Goal: Task Accomplishment & Management: Manage account settings

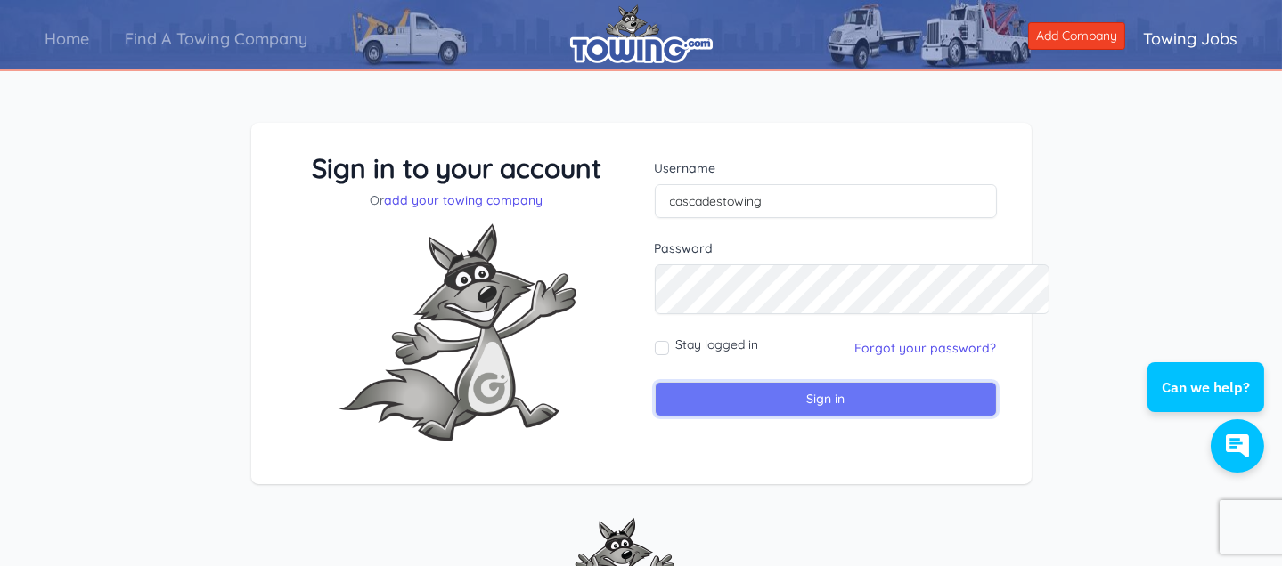
click at [836, 417] on input "Sign in" at bounding box center [826, 399] width 342 height 35
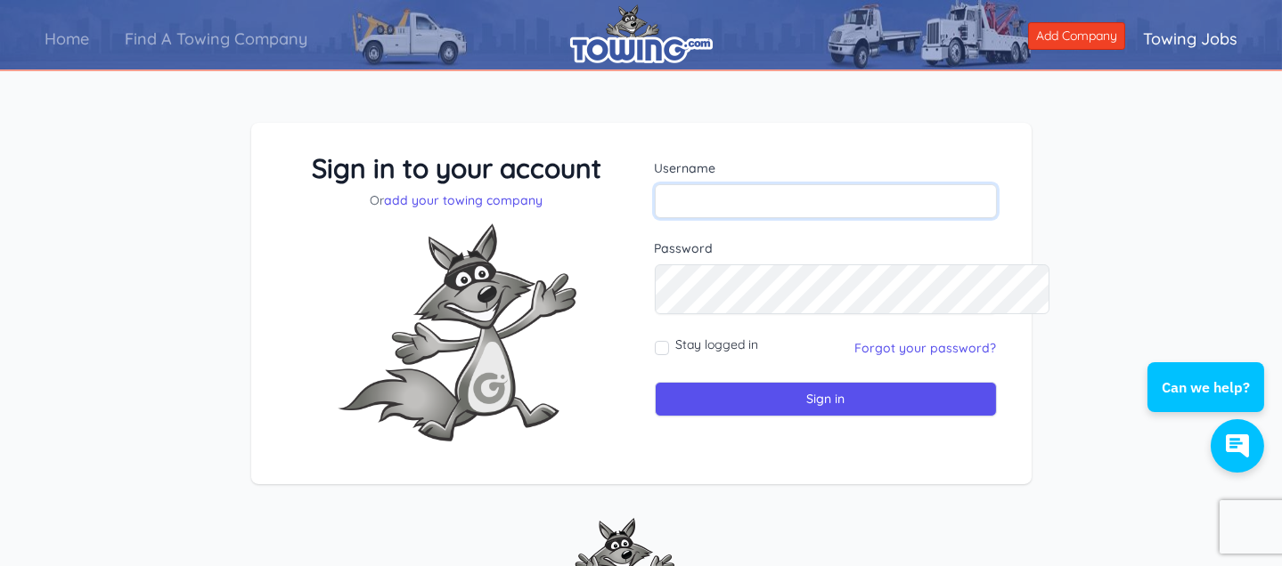
click at [778, 218] on input "text" at bounding box center [826, 201] width 342 height 34
type input "Cascades towing"
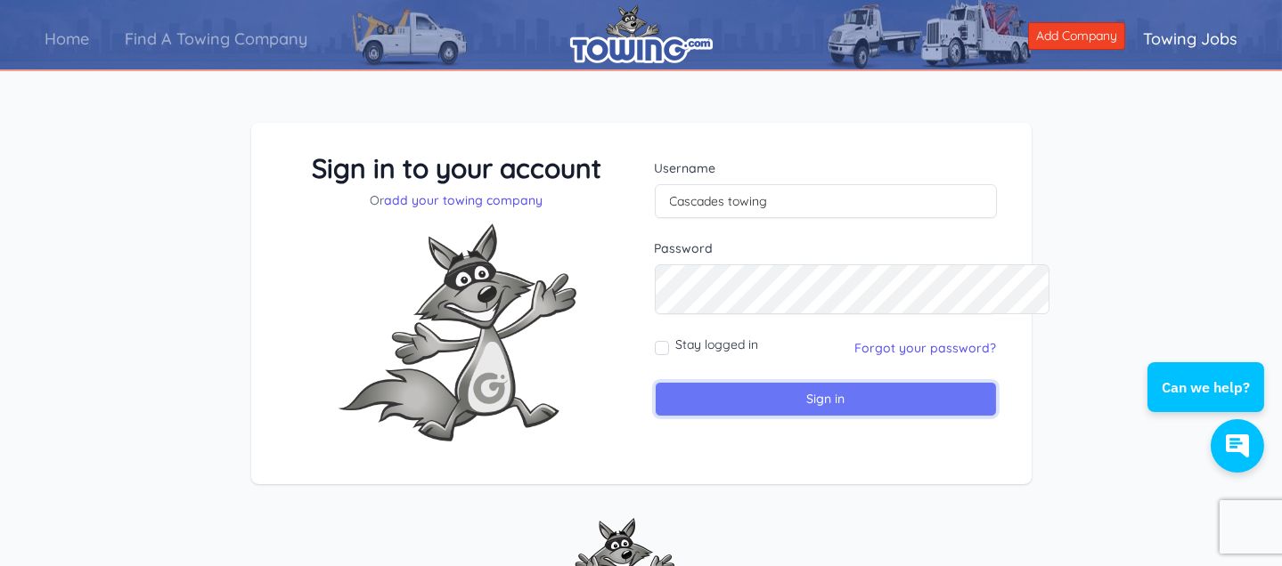
click at [797, 417] on input "Sign in" at bounding box center [826, 399] width 342 height 35
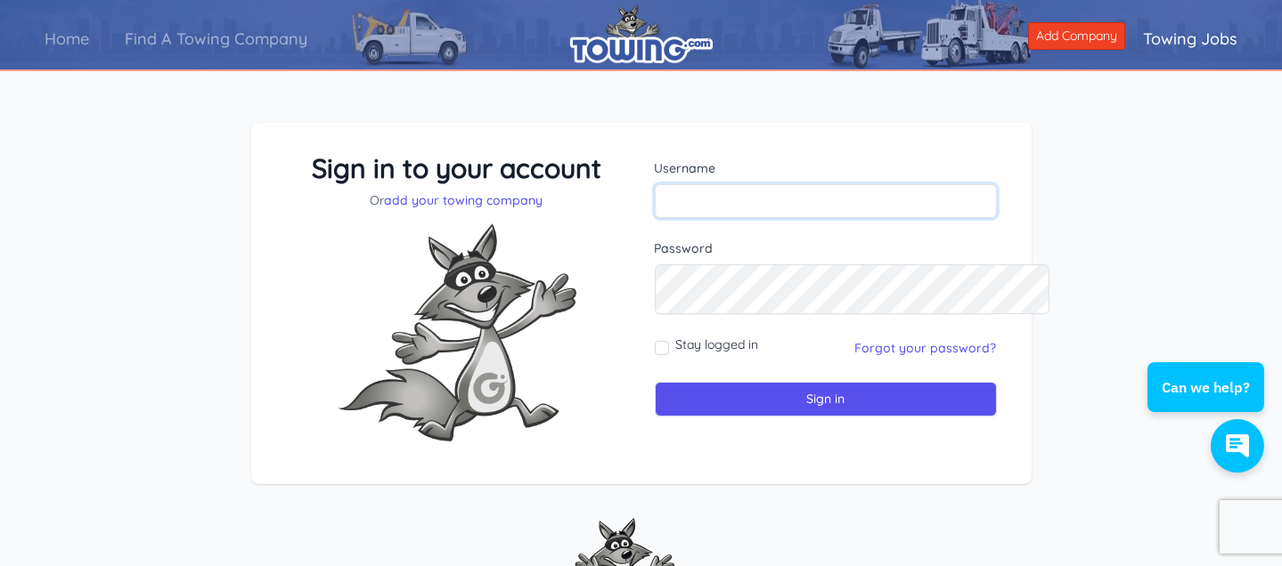
click at [795, 218] on input "text" at bounding box center [826, 201] width 342 height 34
type input "Cascades towing"
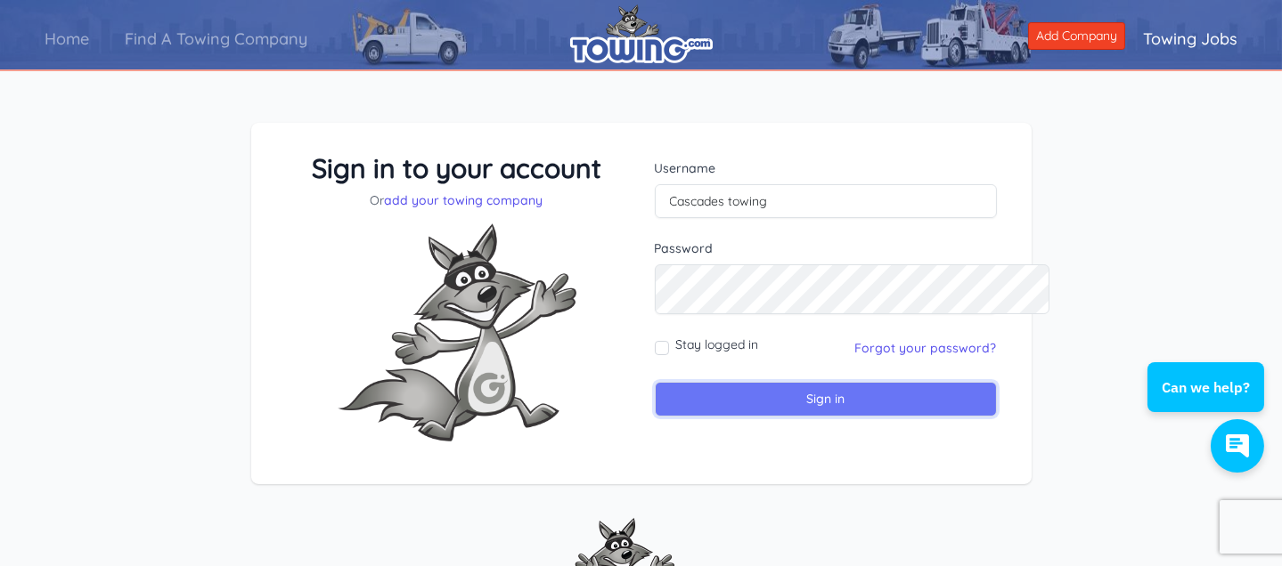
click at [805, 417] on input "Sign in" at bounding box center [826, 399] width 342 height 35
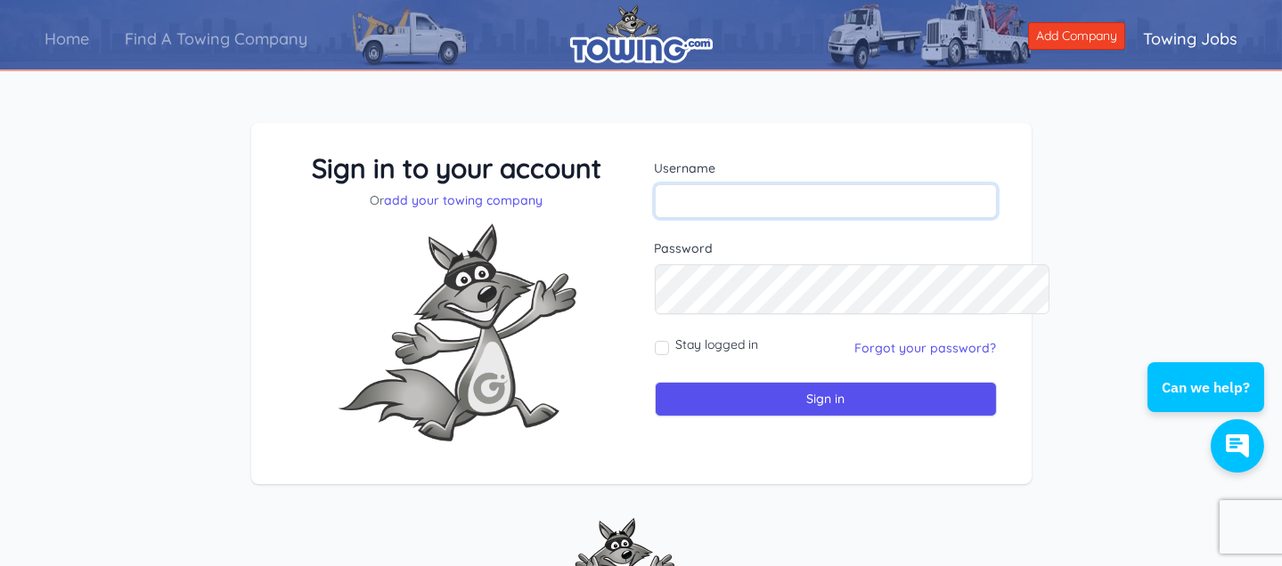
click at [790, 218] on input "text" at bounding box center [826, 201] width 342 height 34
click at [814, 218] on input "Cascades123" at bounding box center [826, 201] width 342 height 34
type input "Cascades towing"
click at [897, 356] on link "Forgot your password?" at bounding box center [926, 348] width 142 height 16
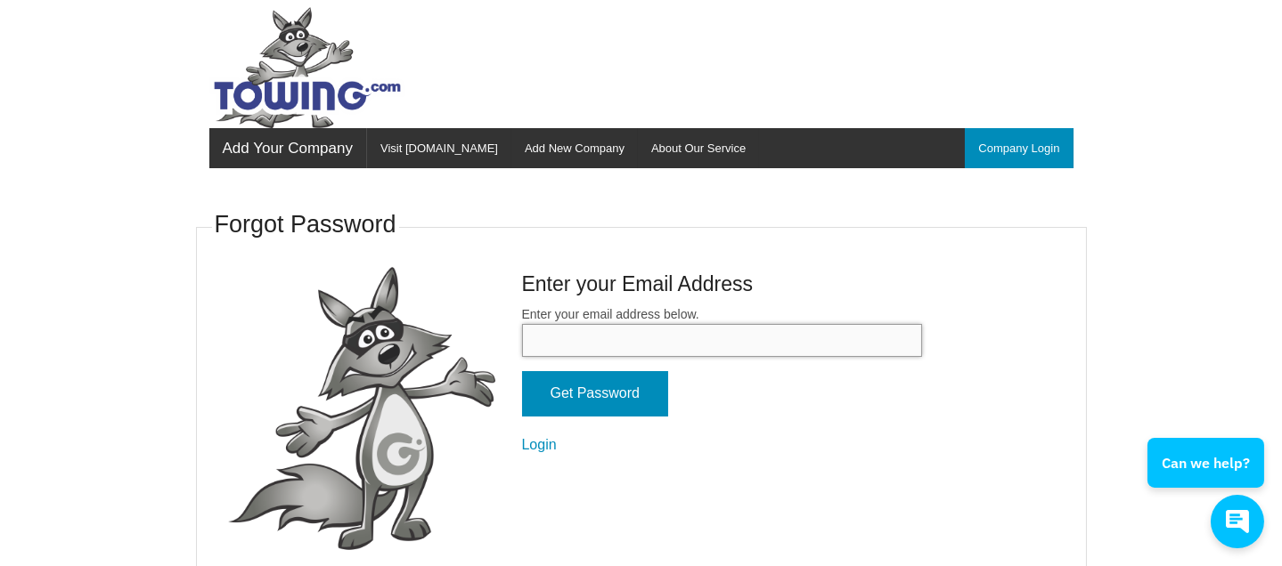
click at [522, 357] on input "Enter your email address below." at bounding box center [722, 340] width 400 height 33
type input "thobbs89@yahoo.com"
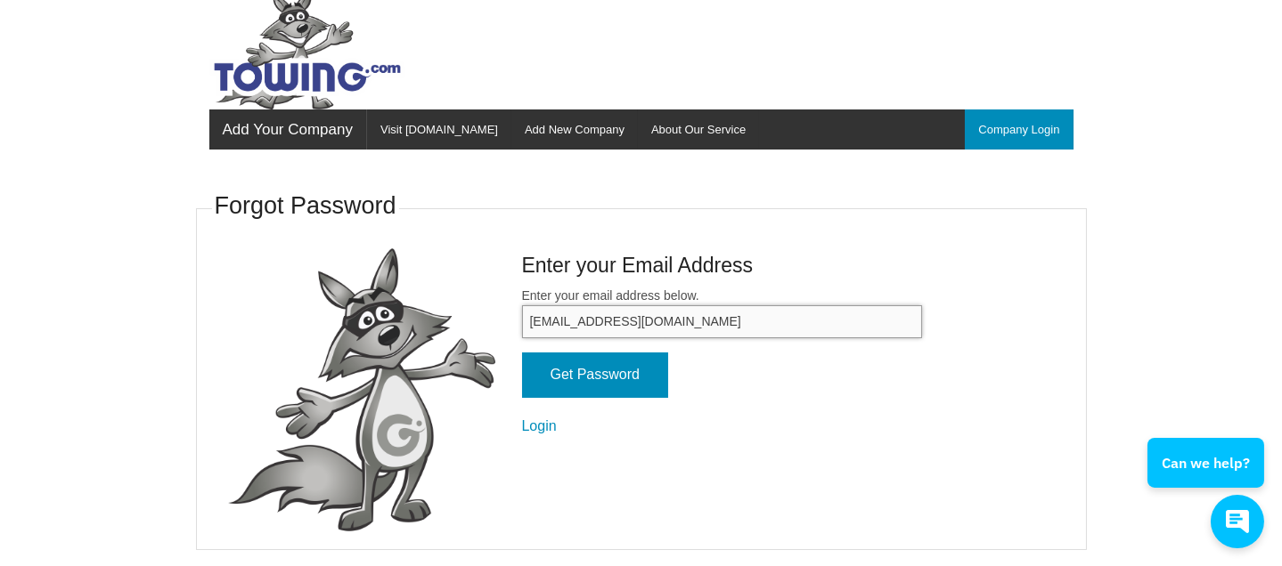
scroll to position [80, 0]
click at [522, 398] on input "Get Password" at bounding box center [595, 375] width 146 height 45
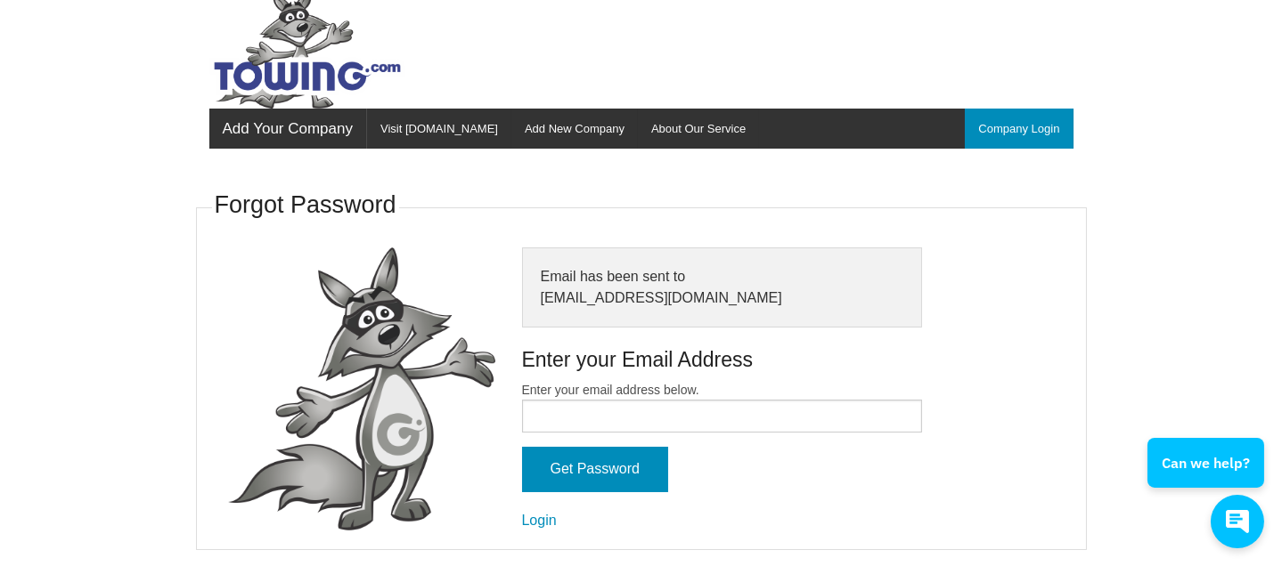
scroll to position [242, 0]
click at [522, 401] on input "Enter your email address below." at bounding box center [722, 416] width 400 height 33
click at [522, 513] on link "Login" at bounding box center [539, 520] width 35 height 15
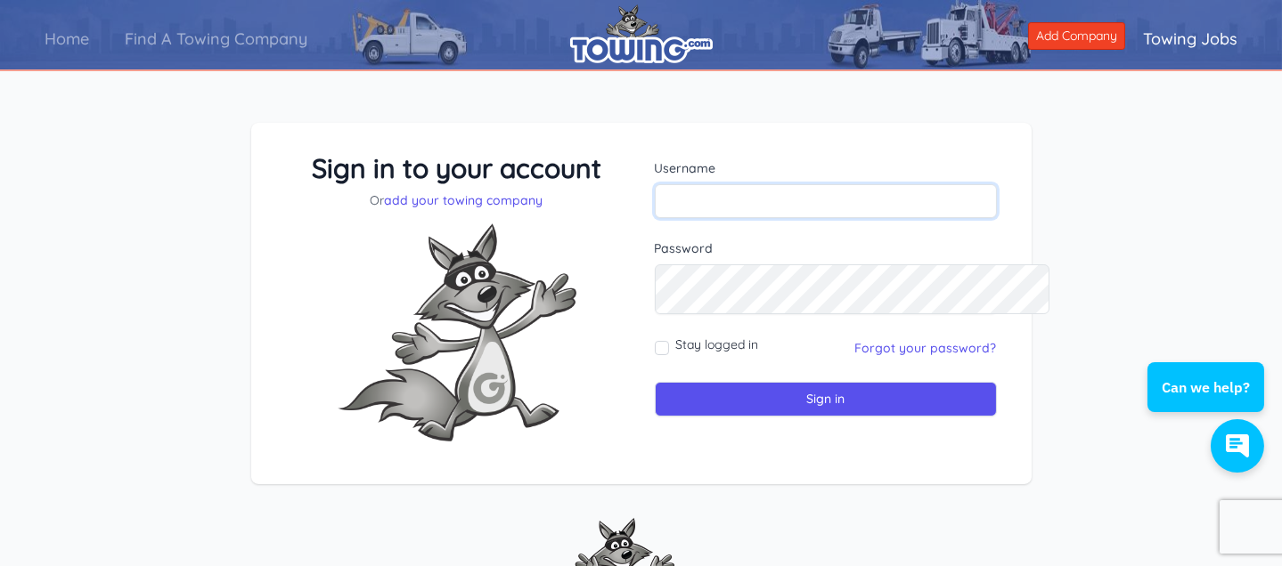
click at [767, 218] on input "text" at bounding box center [826, 201] width 342 height 34
type input "Cascades towing"
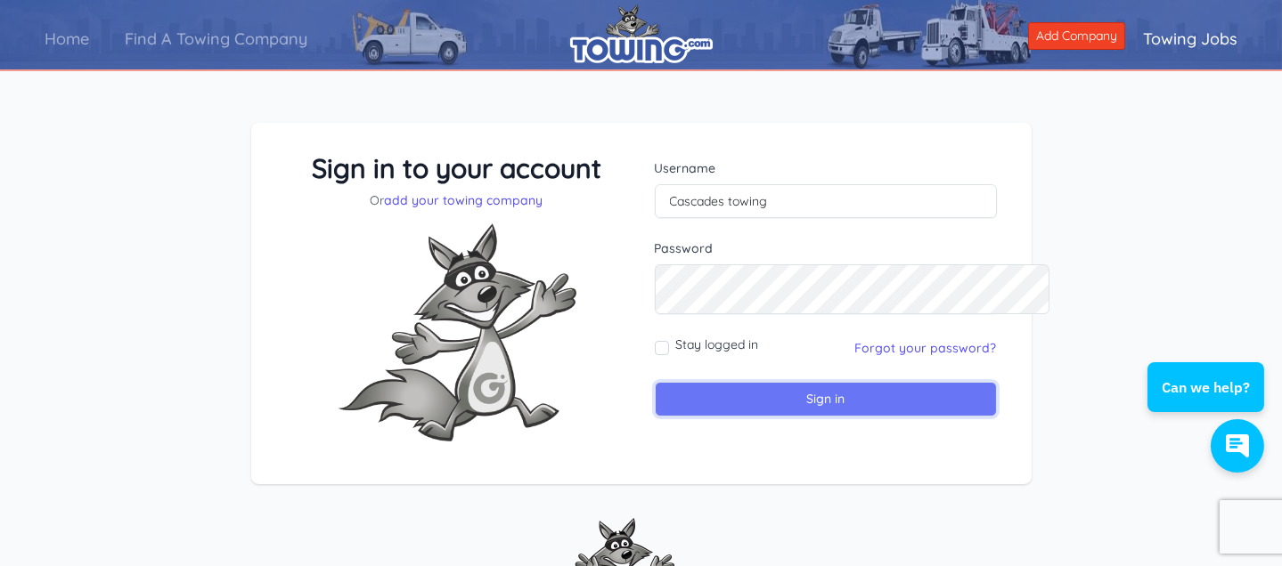
click at [919, 417] on input "Sign in" at bounding box center [826, 399] width 342 height 35
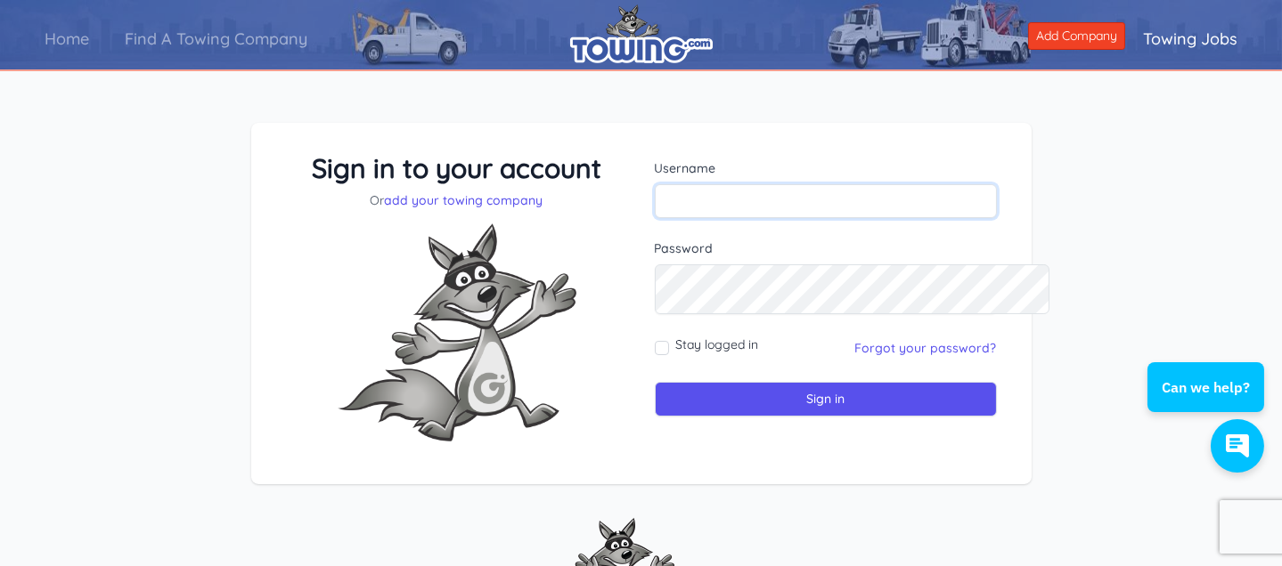
click at [747, 218] on input "text" at bounding box center [826, 201] width 342 height 34
click at [762, 218] on input "Cascades towing" at bounding box center [826, 201] width 342 height 34
click at [770, 218] on input "Cascades towing" at bounding box center [826, 201] width 342 height 34
click at [766, 218] on input "Cascades towing" at bounding box center [826, 201] width 342 height 34
type input "Cascadestowing"
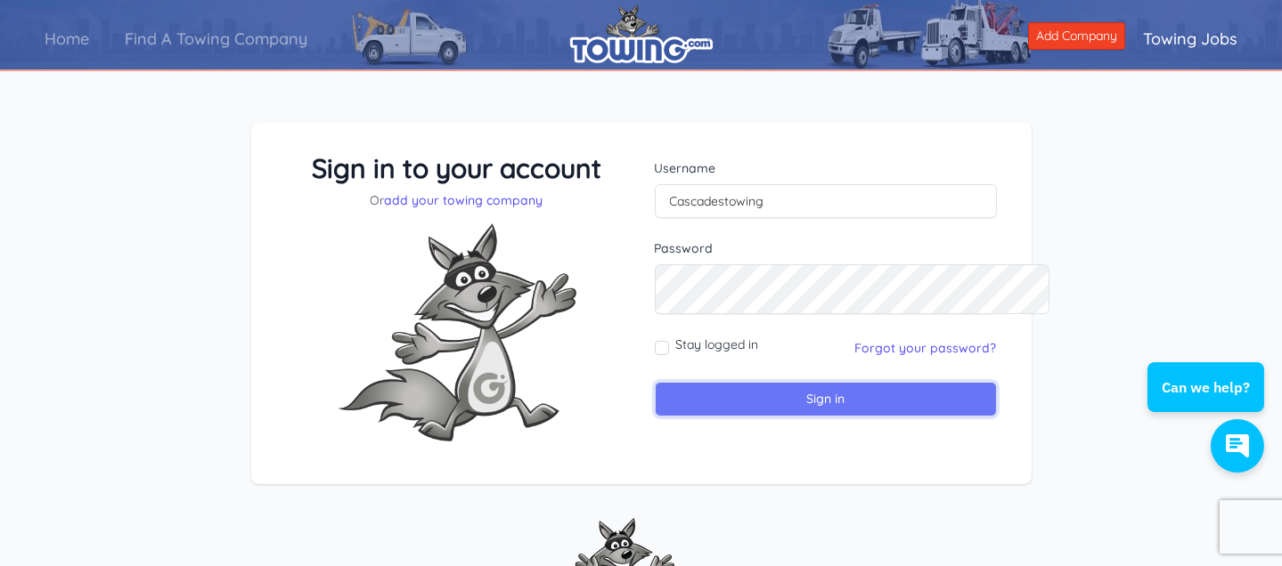
click at [805, 417] on input "Sign in" at bounding box center [826, 399] width 342 height 35
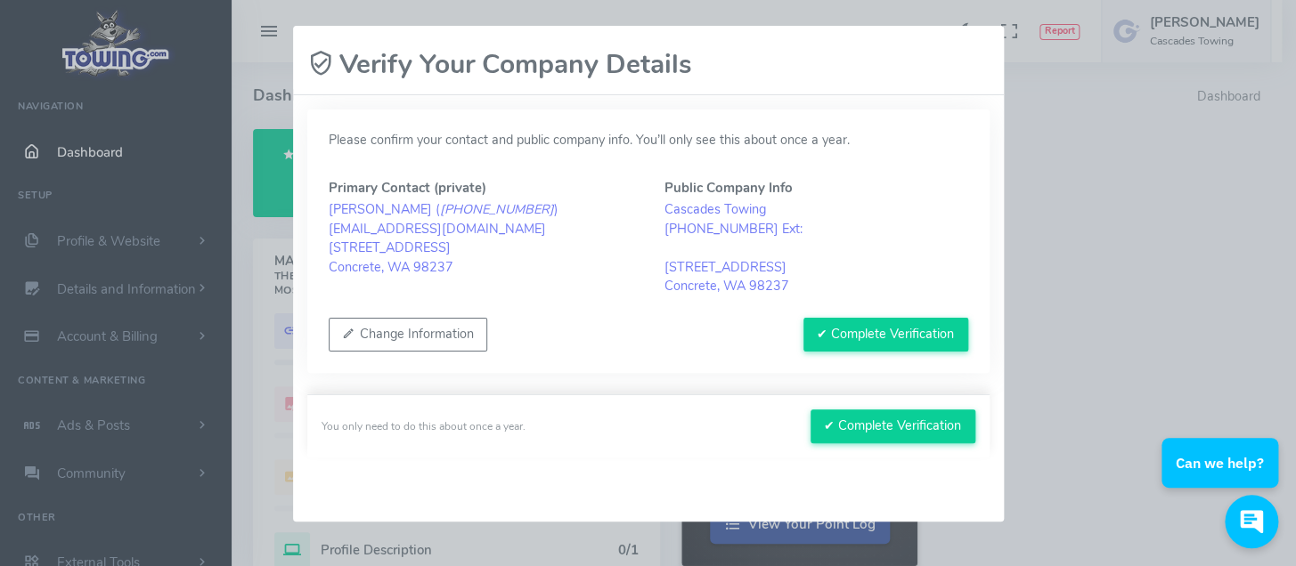
scroll to position [242, 0]
click at [825, 318] on button "✔ Complete Verification" at bounding box center [885, 335] width 165 height 34
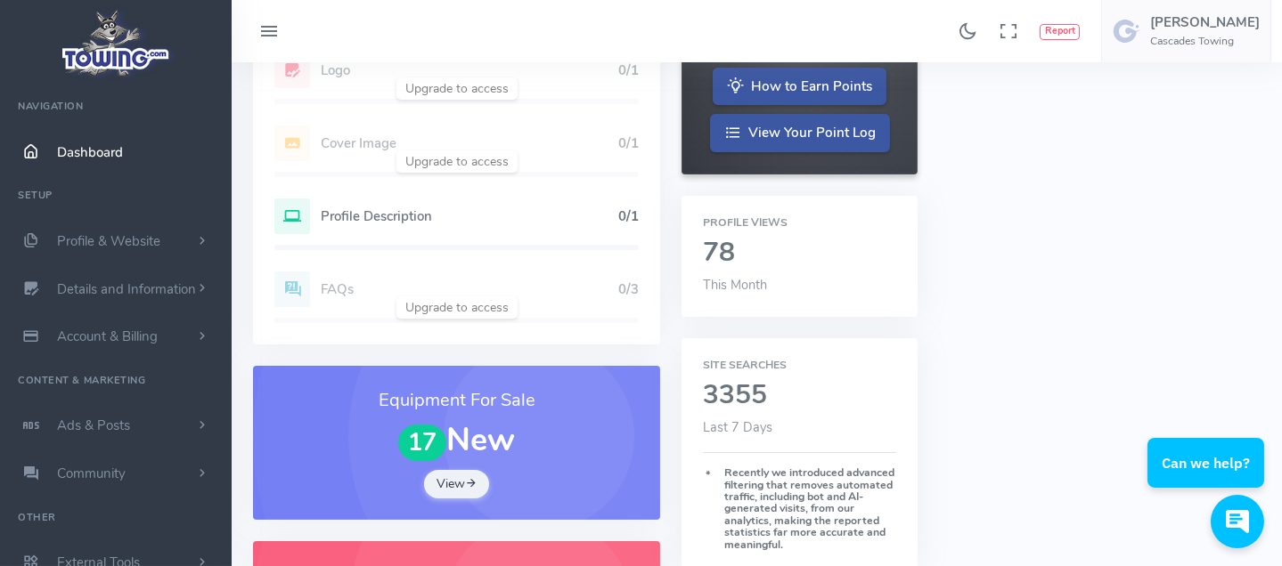
scroll to position [404, 0]
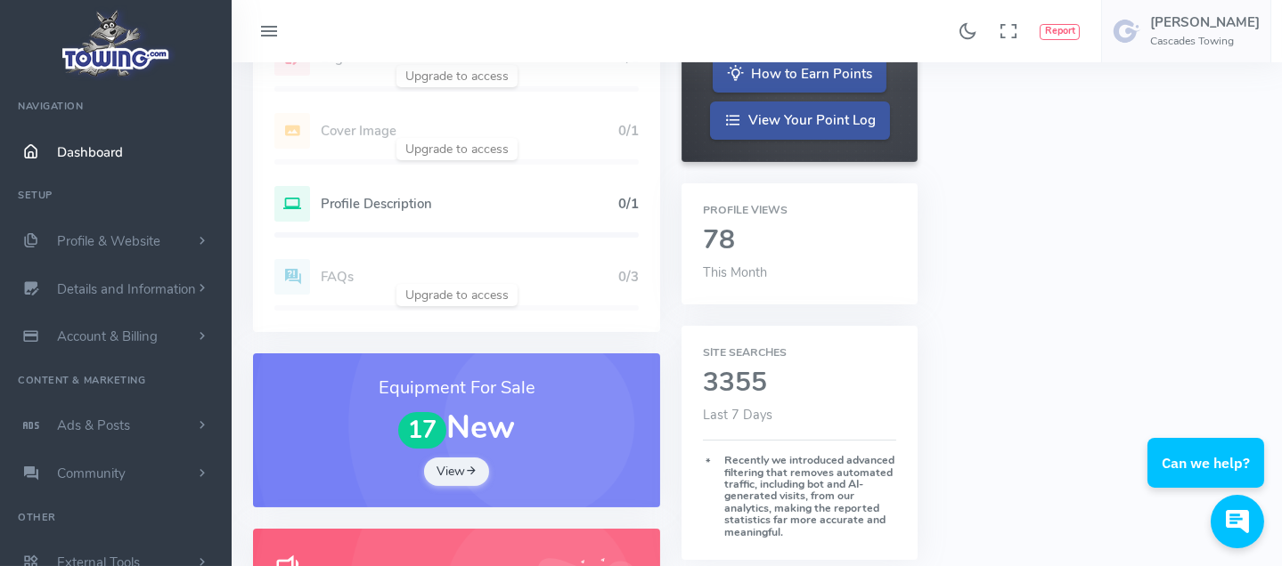
click at [452, 211] on h5 "Profile Description" at bounding box center [469, 204] width 297 height 14
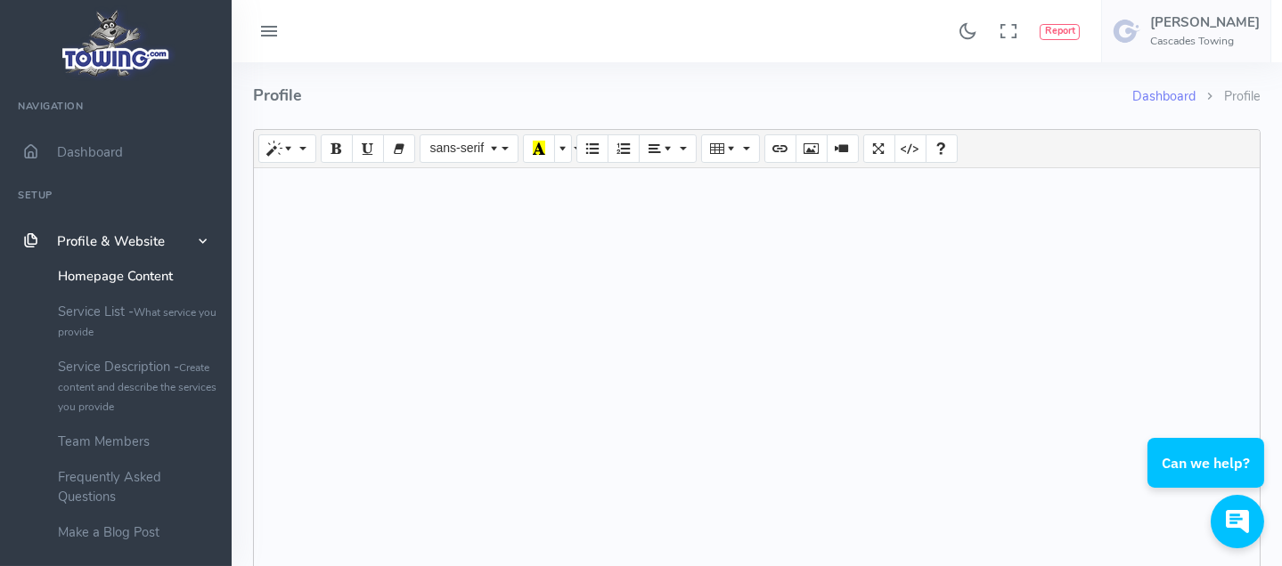
click at [445, 232] on div at bounding box center [757, 368] width 1006 height 401
click at [416, 199] on div "We offer towing to a 100 mile radius" at bounding box center [757, 368] width 1006 height 401
click at [412, 192] on div "We offer towing to a 100 mile radius" at bounding box center [757, 368] width 1006 height 401
click at [778, 200] on div "We offer towing and roadside services to a 100 mile radius" at bounding box center [757, 368] width 1006 height 401
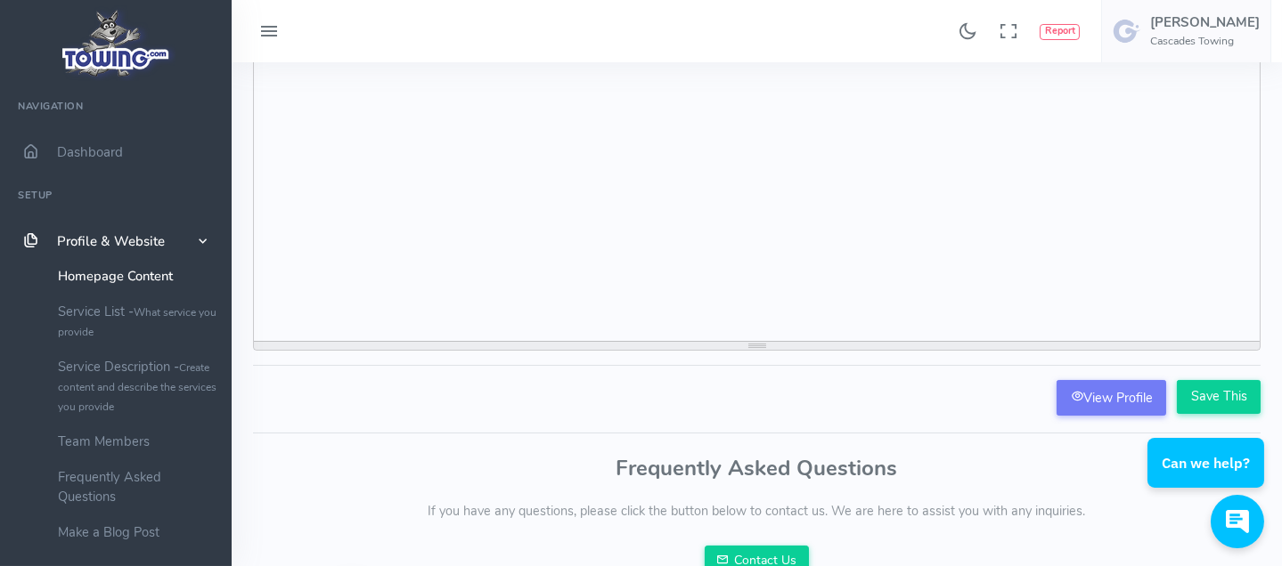
scroll to position [242, 0]
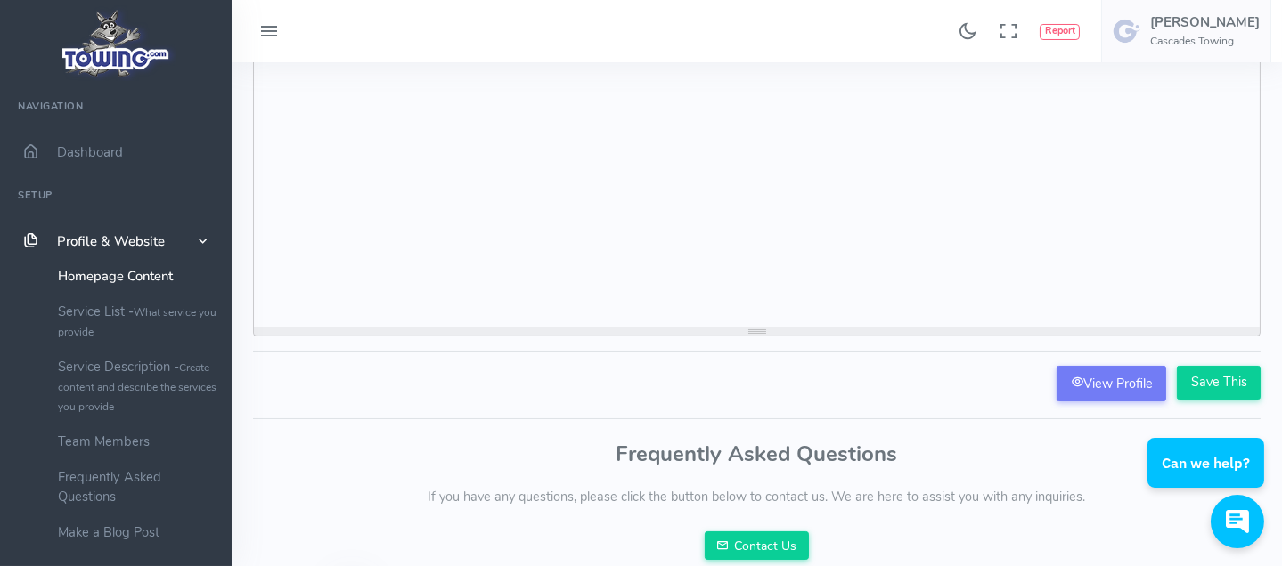
click at [1168, 389] on html "Can we help?" at bounding box center [1209, 389] width 146 height 0
click at [1145, 389] on html "Can we help?" at bounding box center [1209, 389] width 146 height 0
click at [1056, 402] on link "View Profile" at bounding box center [1111, 384] width 110 height 36
click at [1177, 408] on div "Can we help?" at bounding box center [1205, 447] width 117 height 81
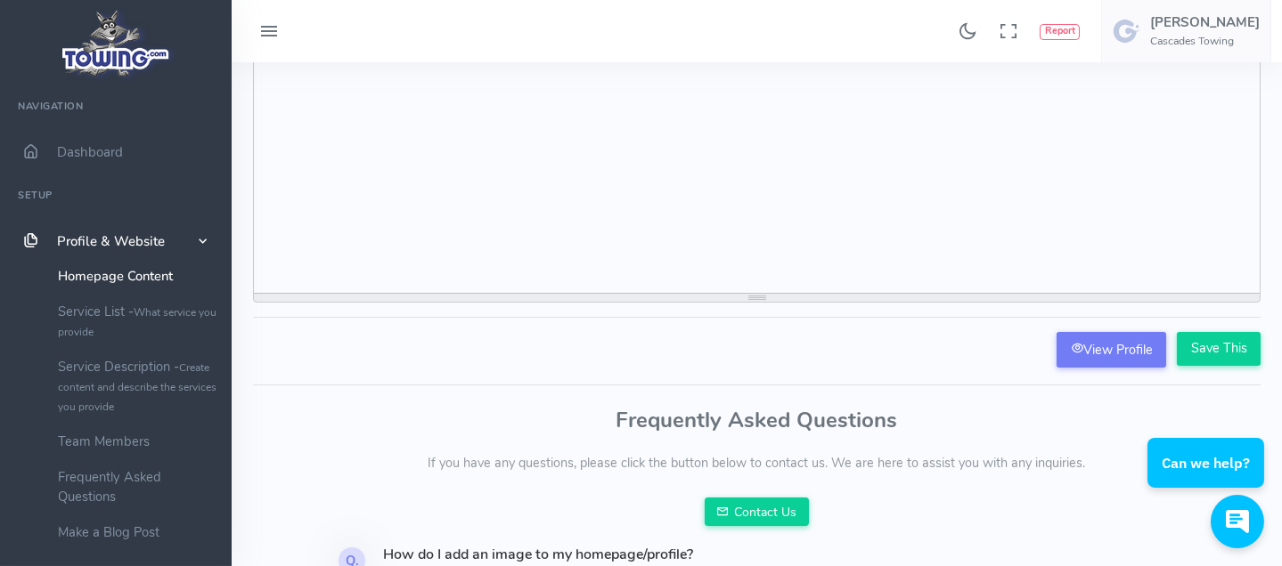
scroll to position [323, 0]
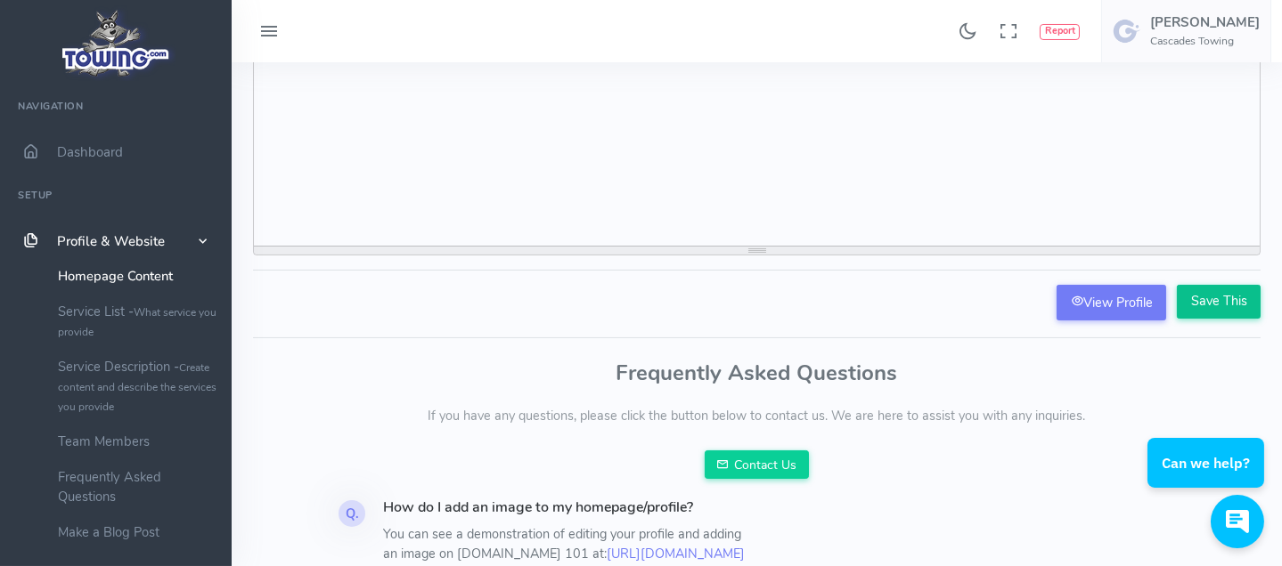
click at [1177, 319] on input "Save This" at bounding box center [1219, 302] width 84 height 34
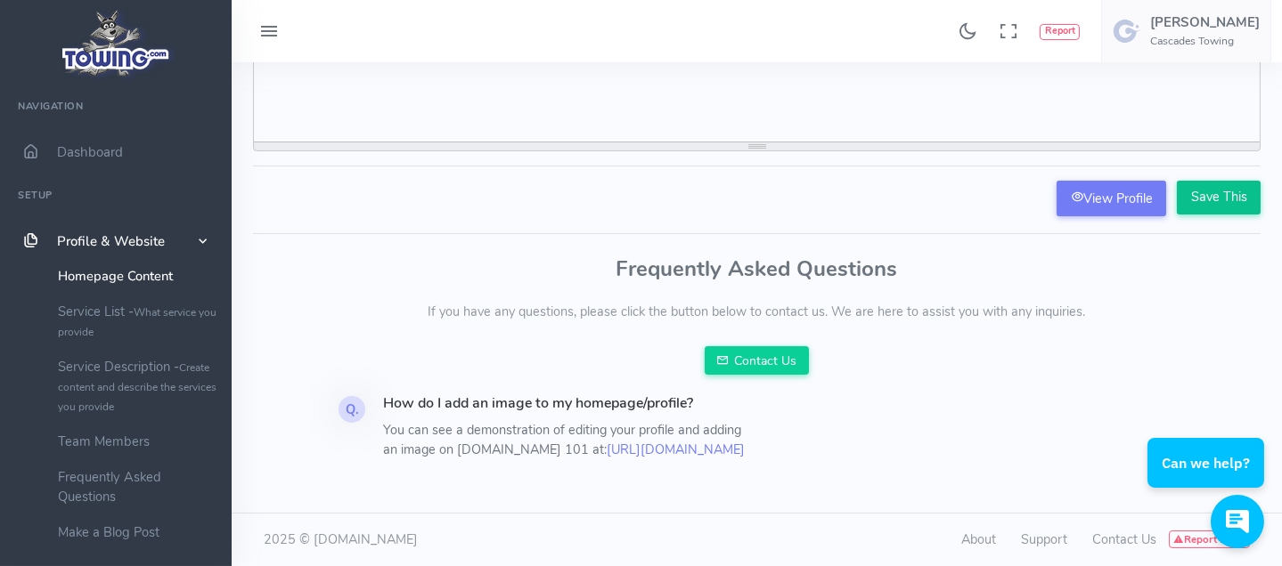
scroll to position [485, 0]
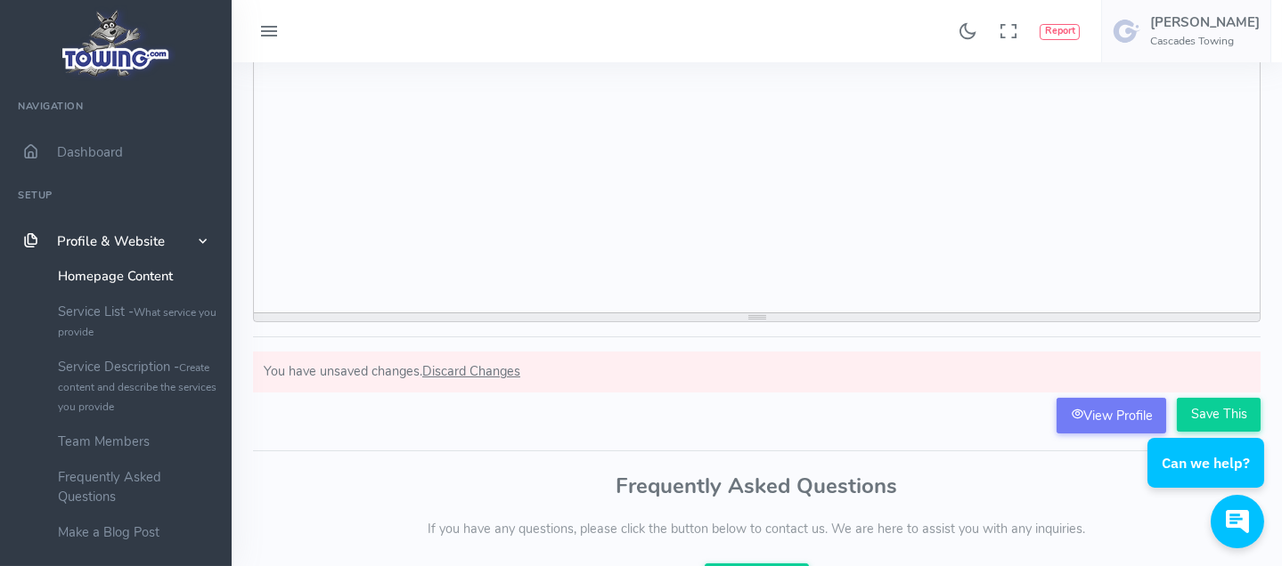
scroll to position [404, 0]
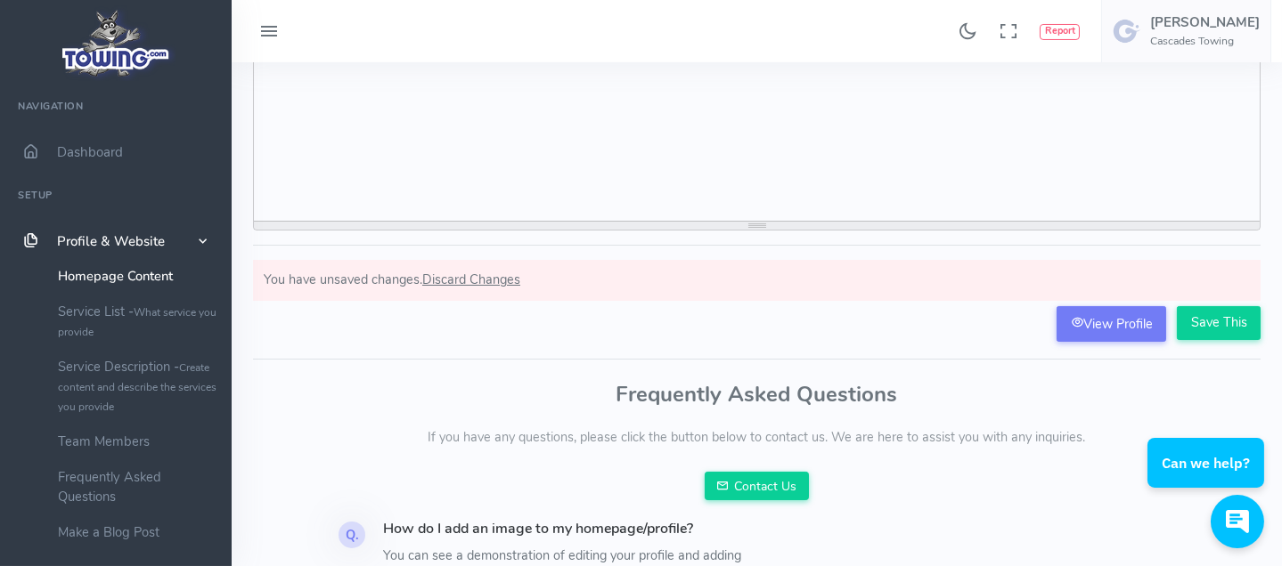
click at [1193, 389] on html "Can we help?" at bounding box center [1209, 389] width 146 height 0
click at [1161, 389] on html "Can we help?" at bounding box center [1209, 389] width 146 height 0
click at [1177, 340] on input "Save This" at bounding box center [1219, 323] width 84 height 34
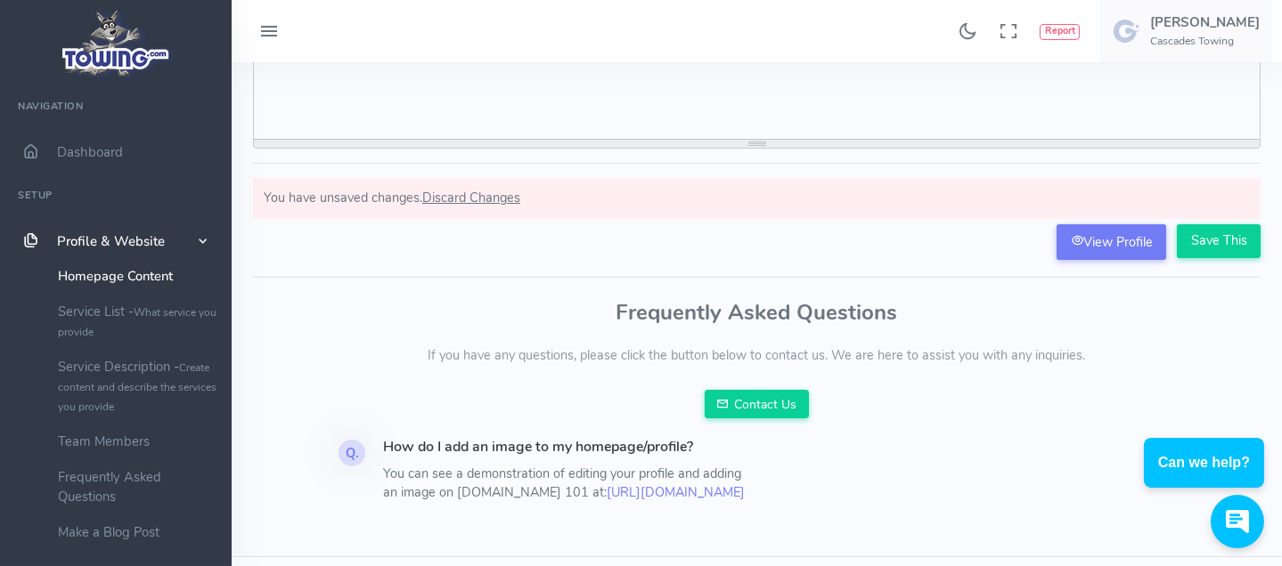
scroll to position [566, 0]
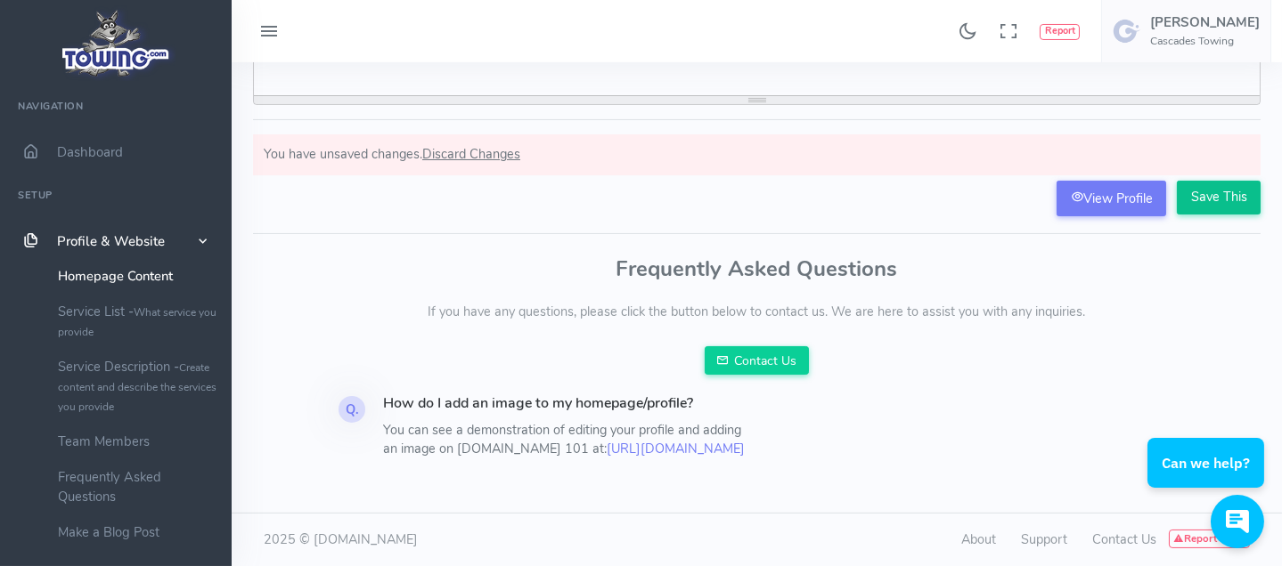
click at [1188, 215] on input "Save This" at bounding box center [1219, 198] width 84 height 34
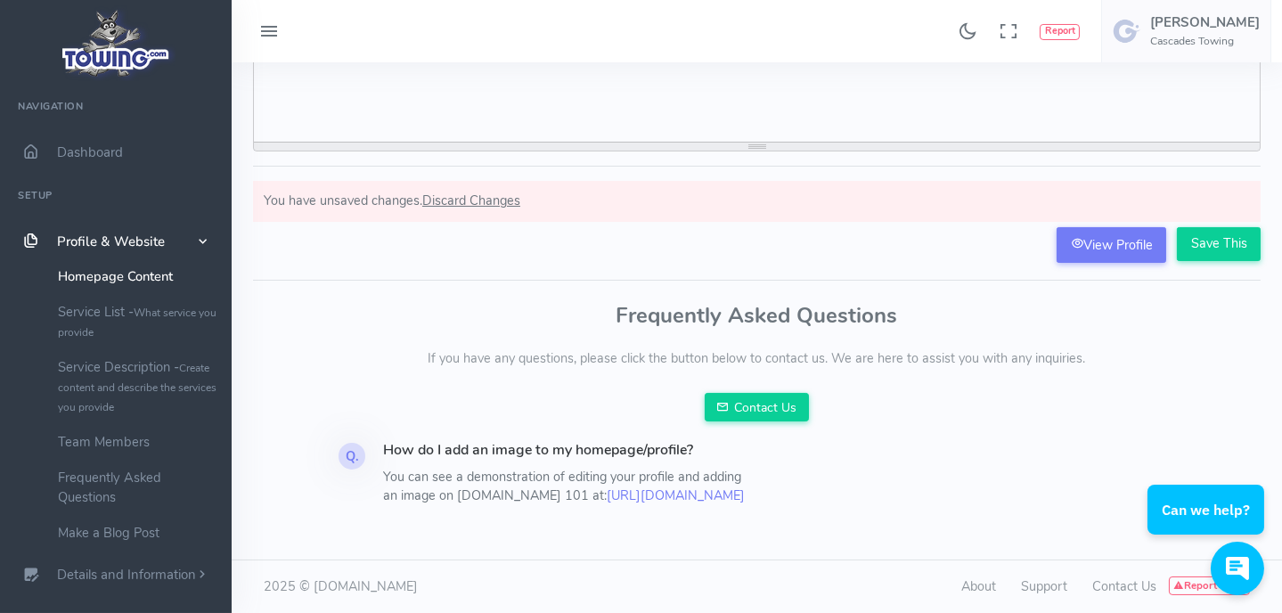
scroll to position [566, 0]
click at [1185, 230] on input "Save This" at bounding box center [1219, 244] width 84 height 34
